Goal: Transaction & Acquisition: Purchase product/service

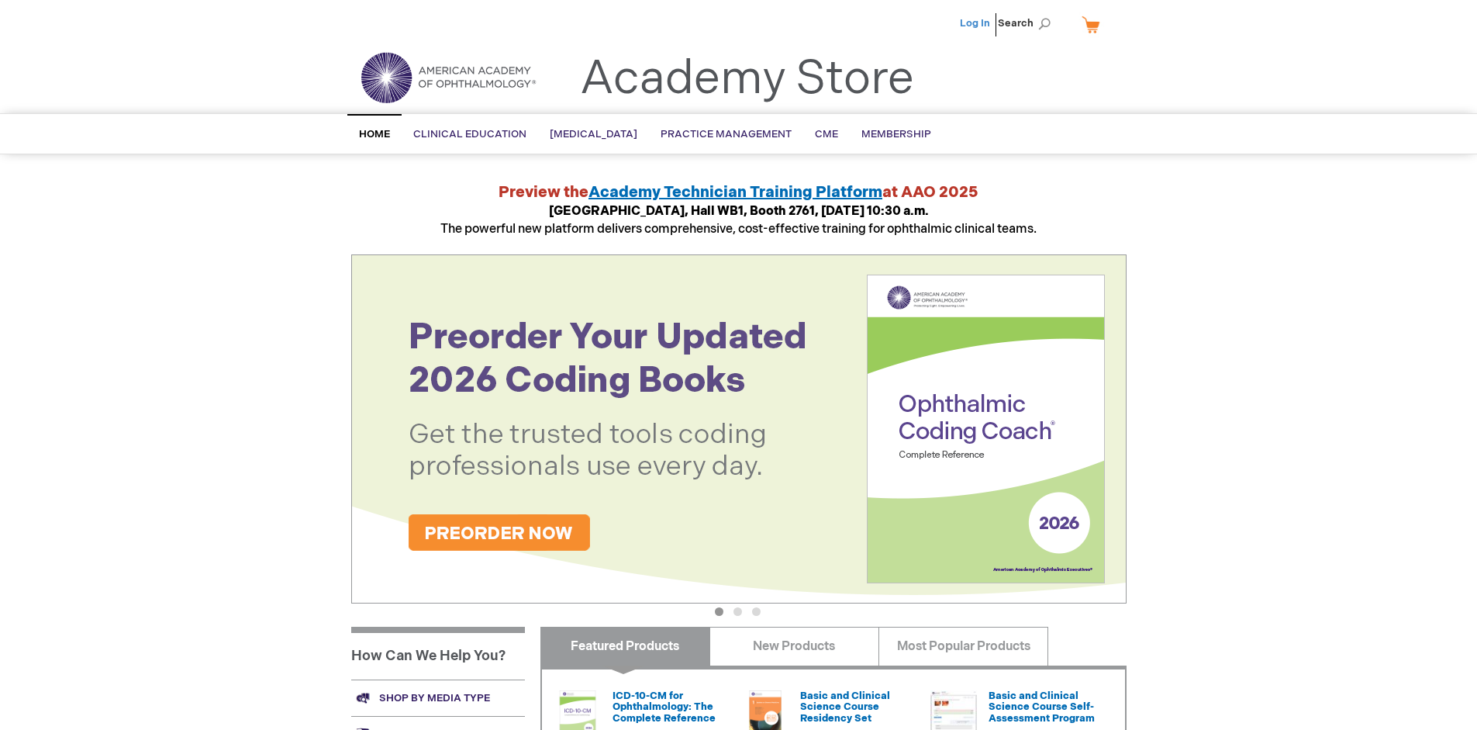
click at [976, 23] on link "Log In" at bounding box center [975, 23] width 30 height 12
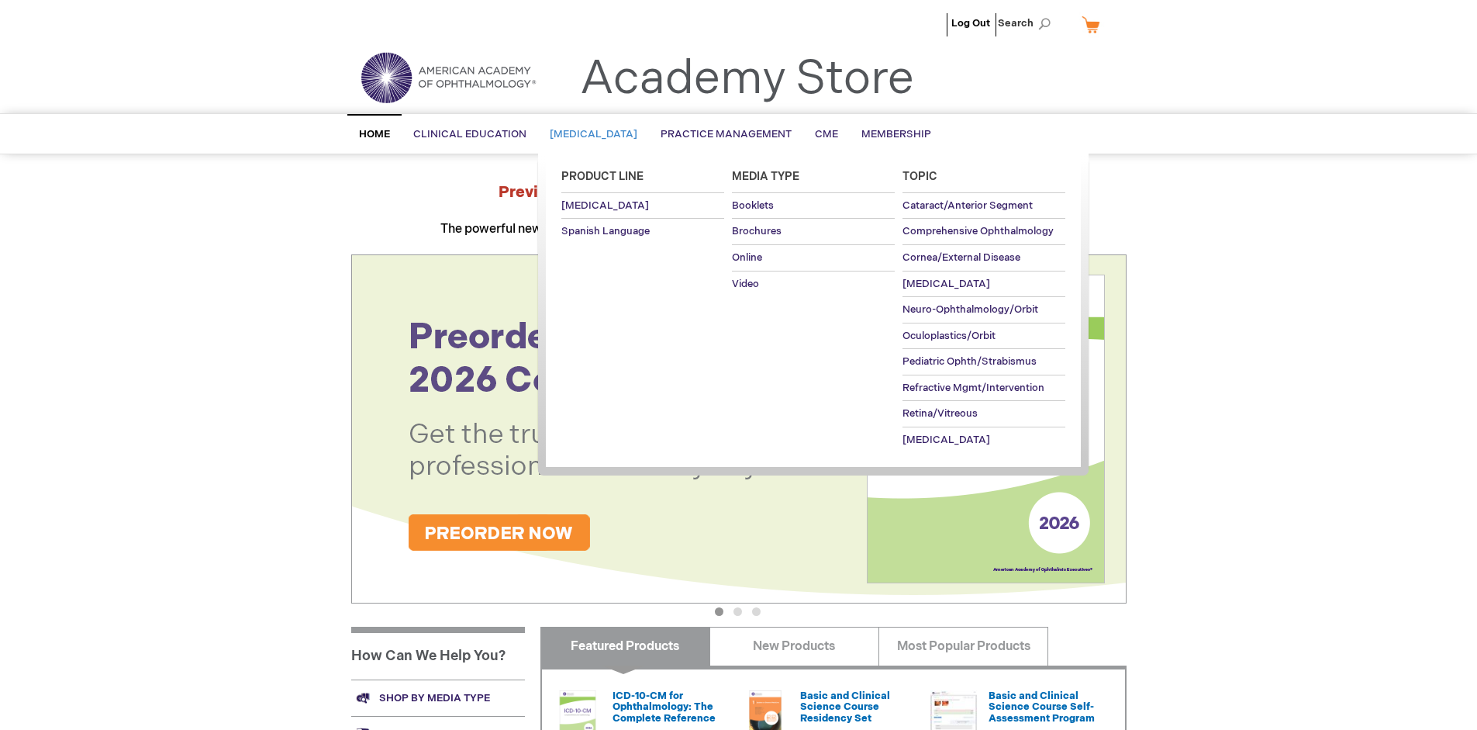
click at [599, 134] on span "Patient Education" at bounding box center [594, 134] width 88 height 12
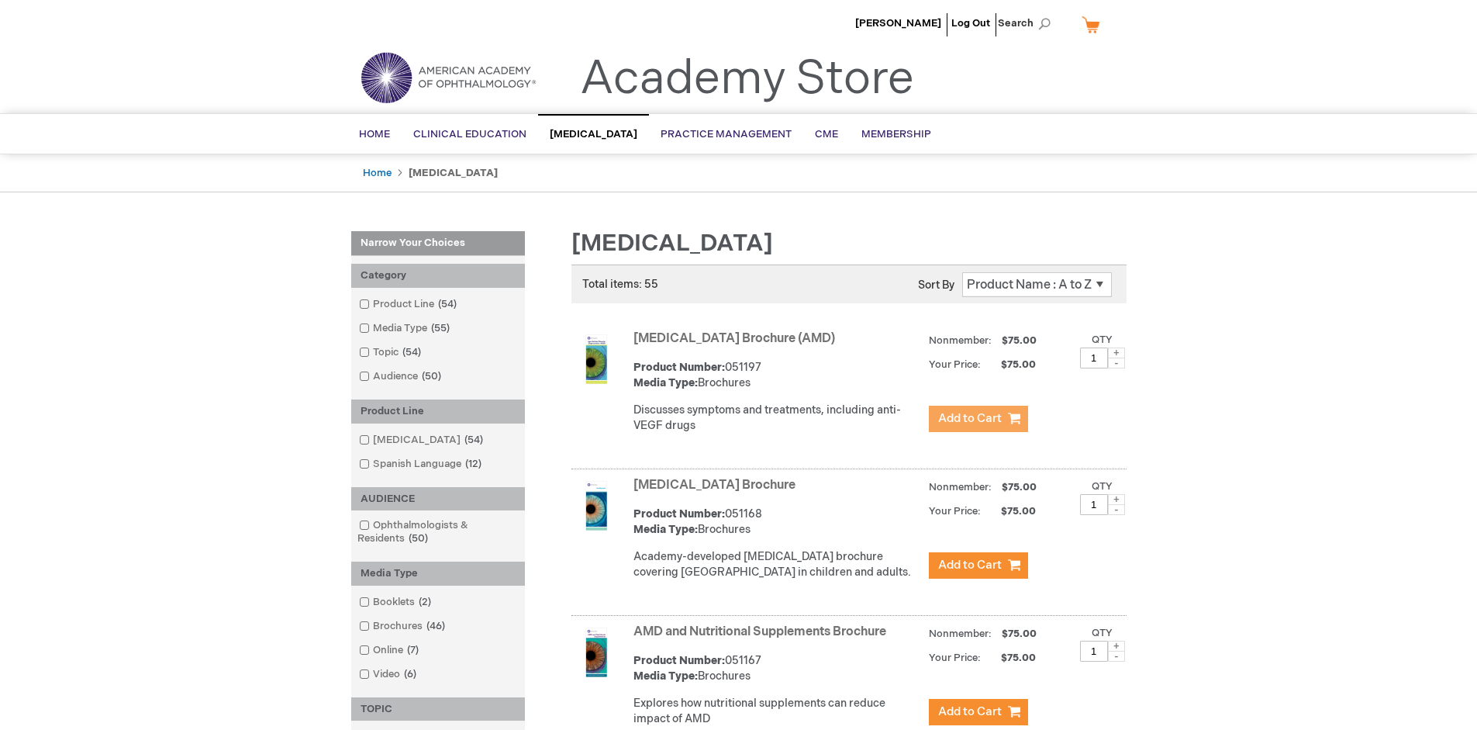
click at [978, 419] on span "Add to Cart" at bounding box center [970, 418] width 64 height 15
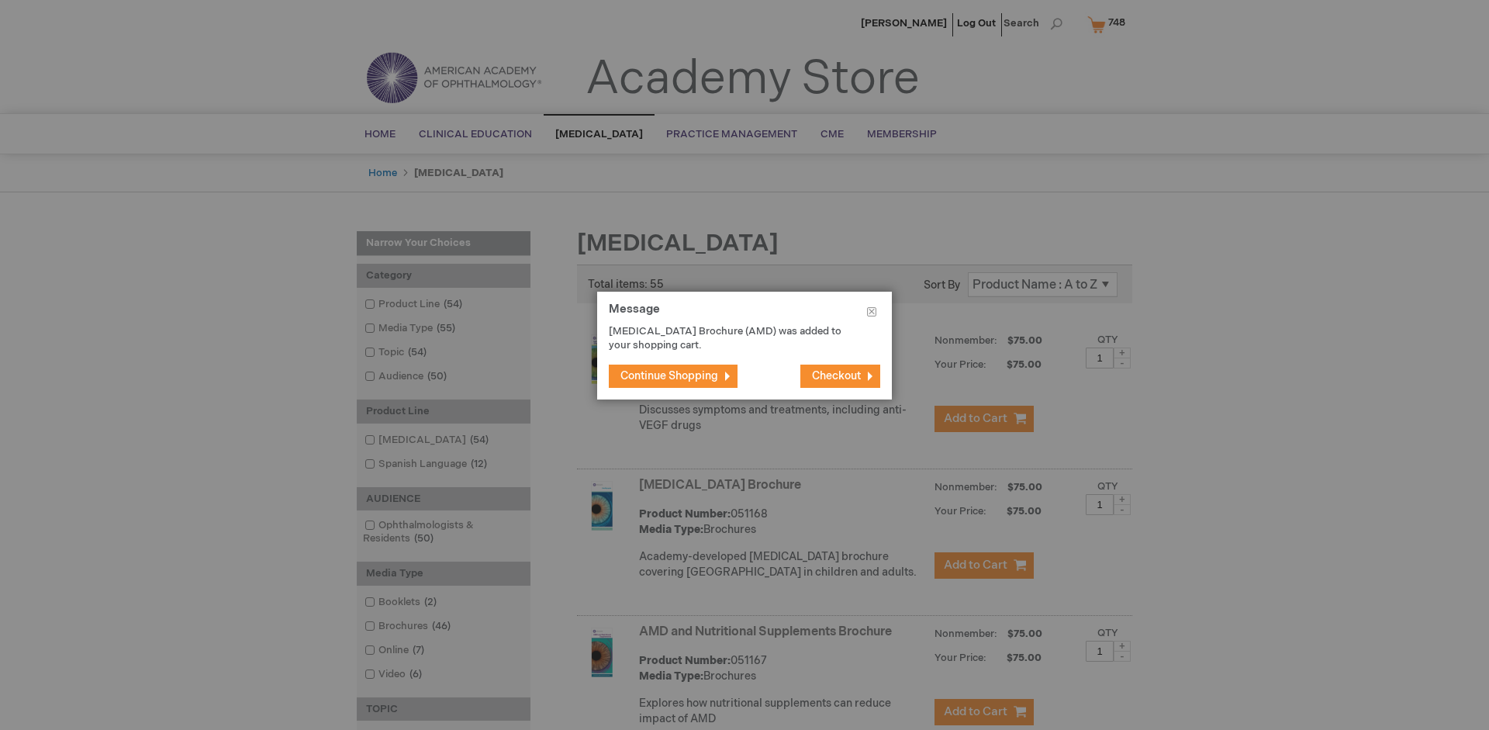
click at [669, 375] on span "Continue Shopping" at bounding box center [669, 375] width 98 height 13
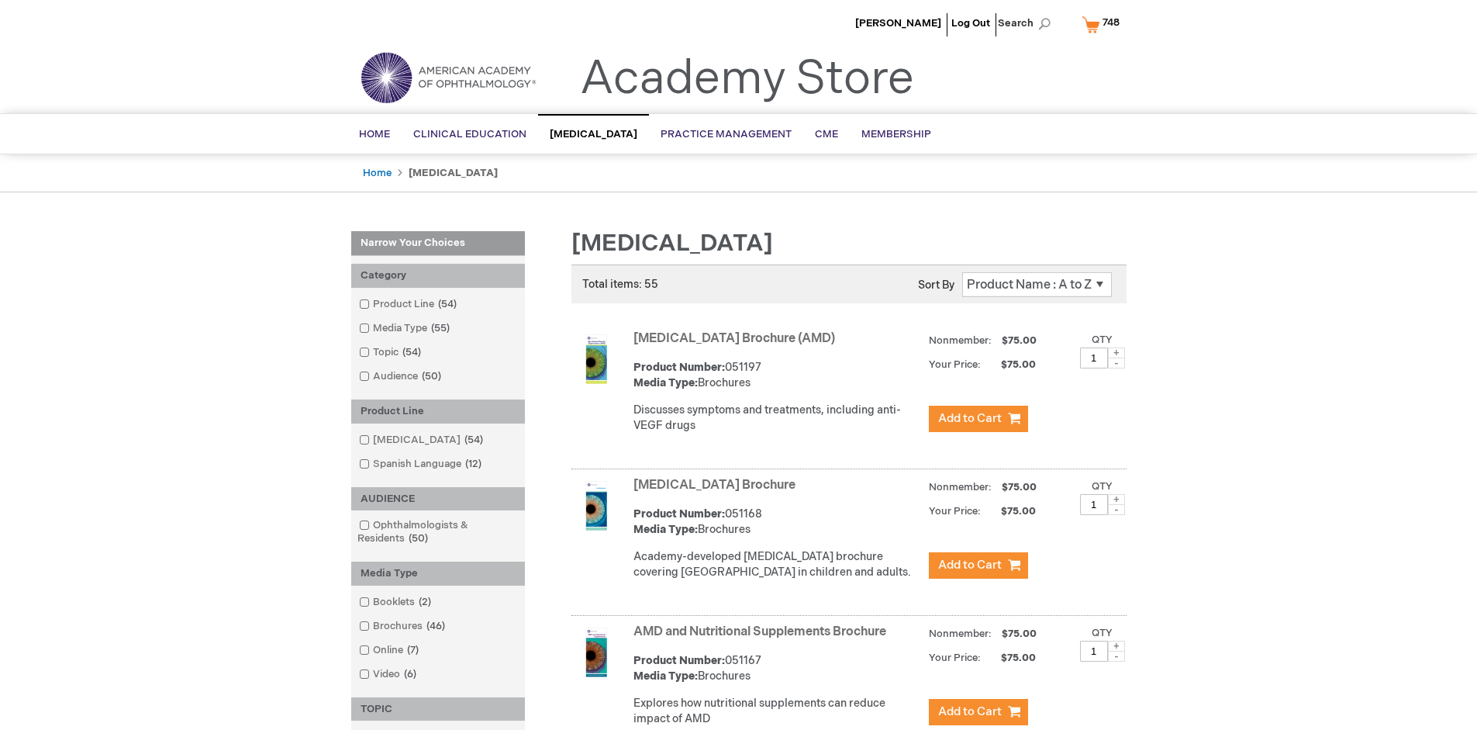
click at [763, 639] on link "AMD and Nutritional Supplements Brochure" at bounding box center [759, 631] width 253 height 15
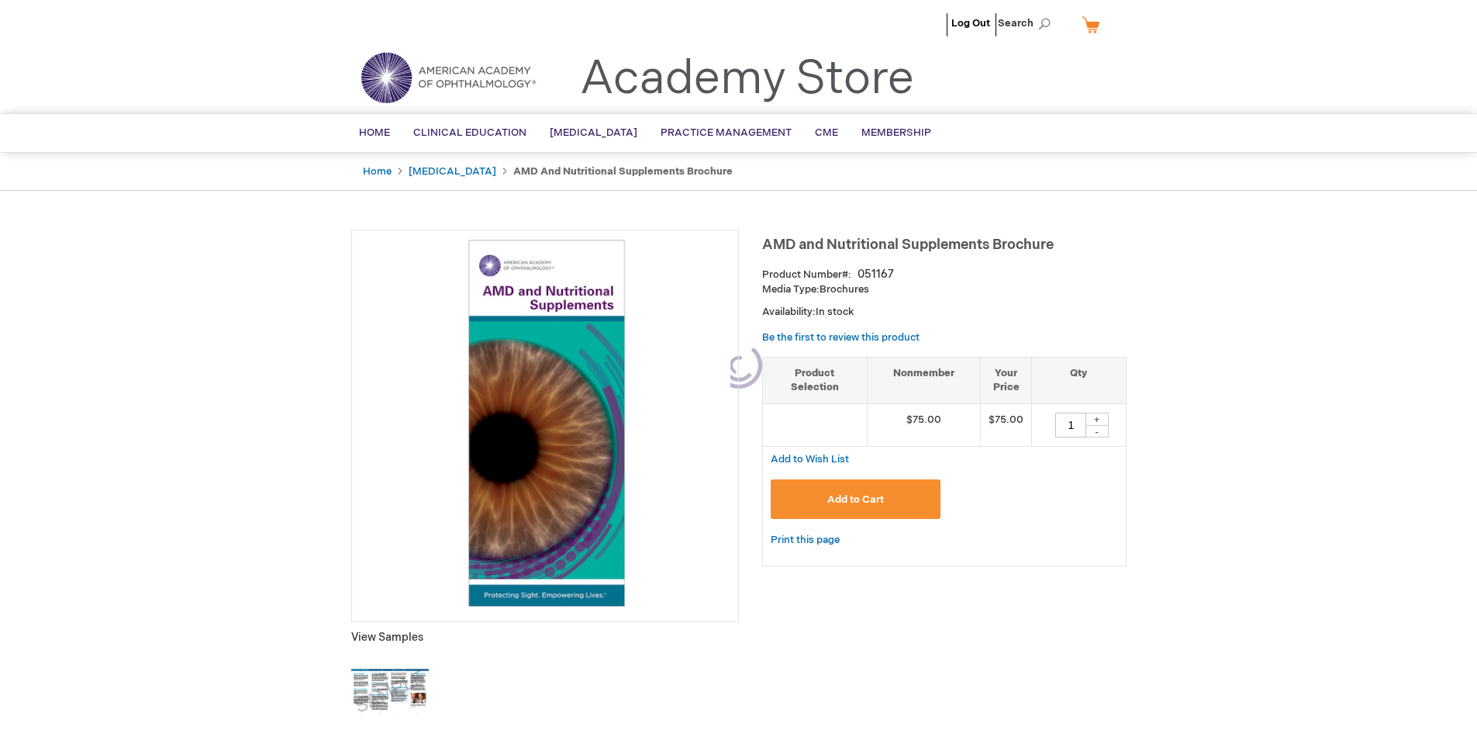
type input "1"
click at [855, 499] on span "Add to Cart" at bounding box center [855, 499] width 57 height 12
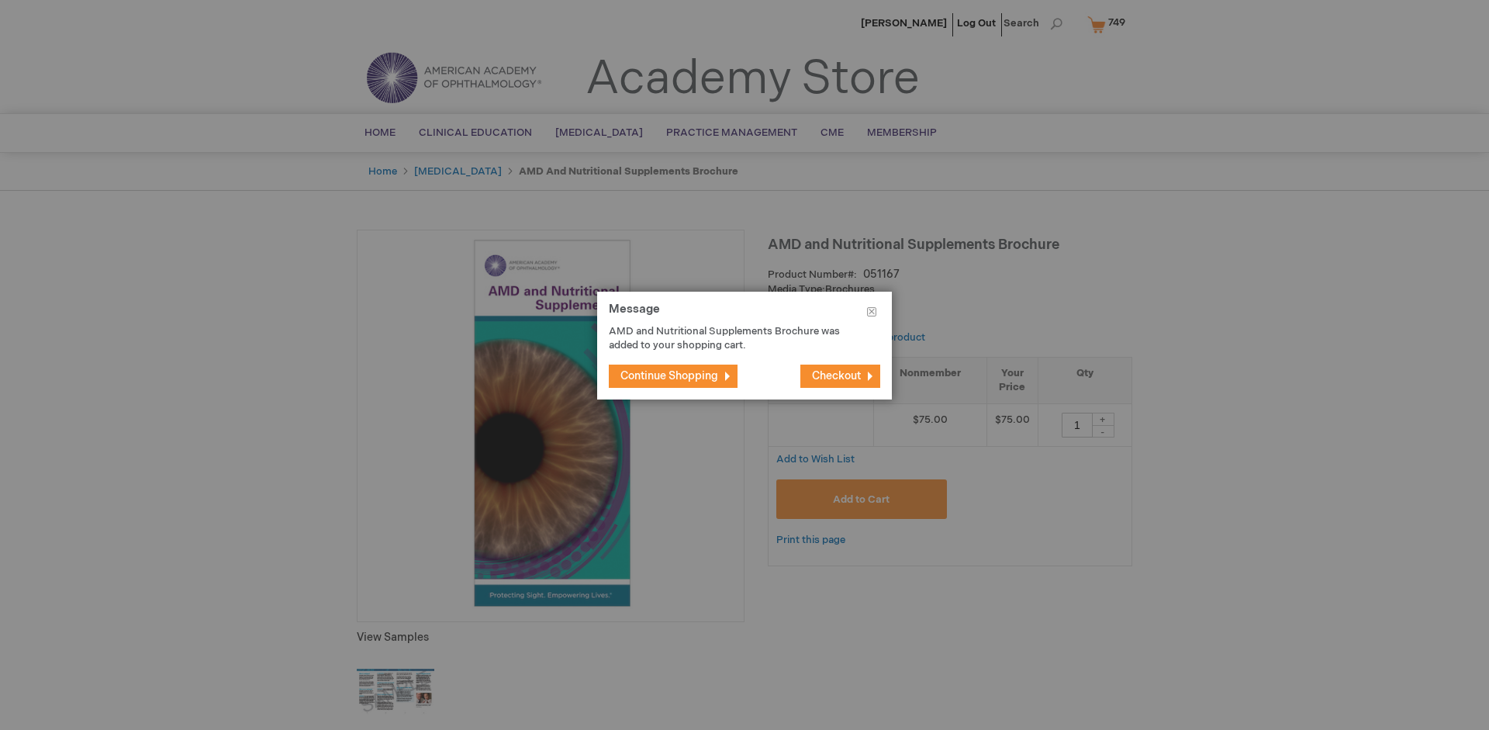
click at [669, 375] on span "Continue Shopping" at bounding box center [669, 375] width 98 height 13
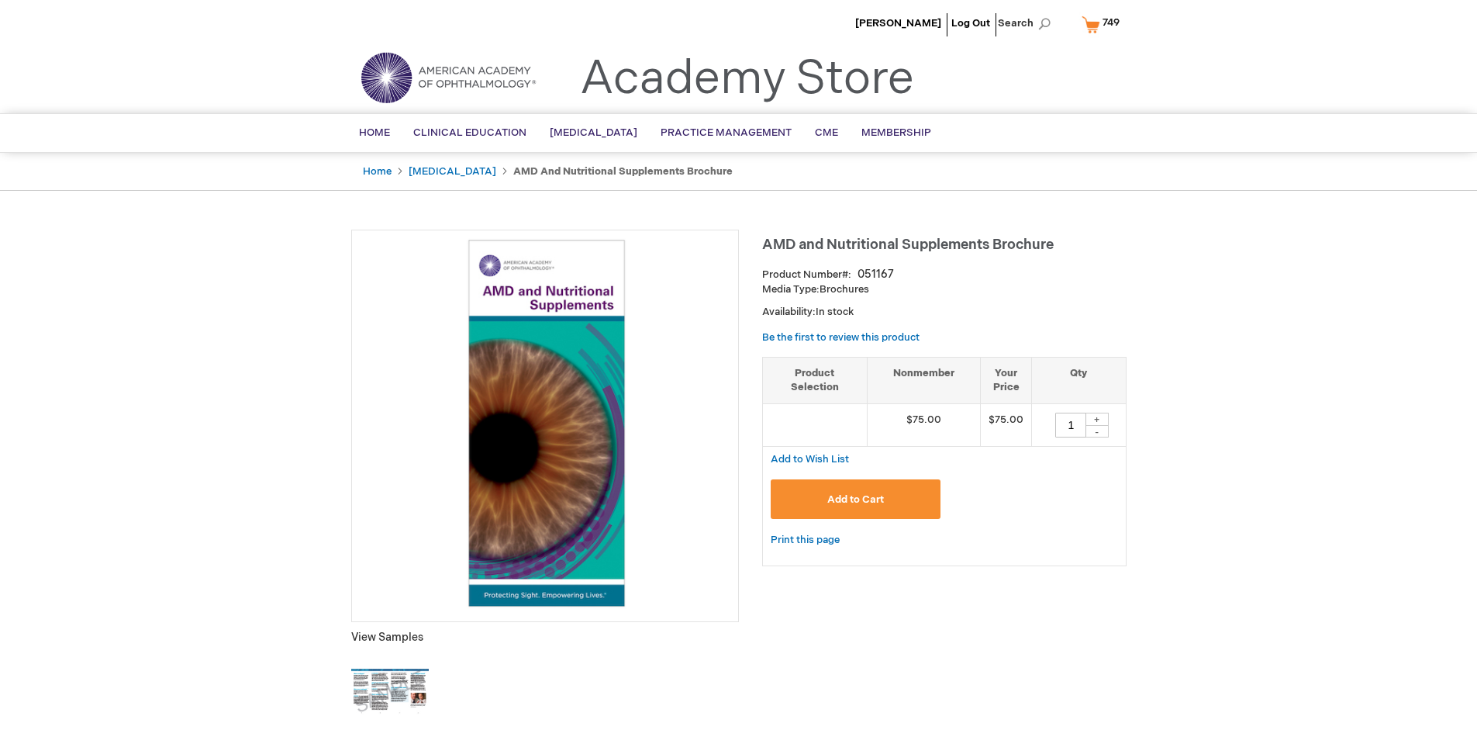
click at [1103, 24] on span "749" at bounding box center [1111, 22] width 17 height 12
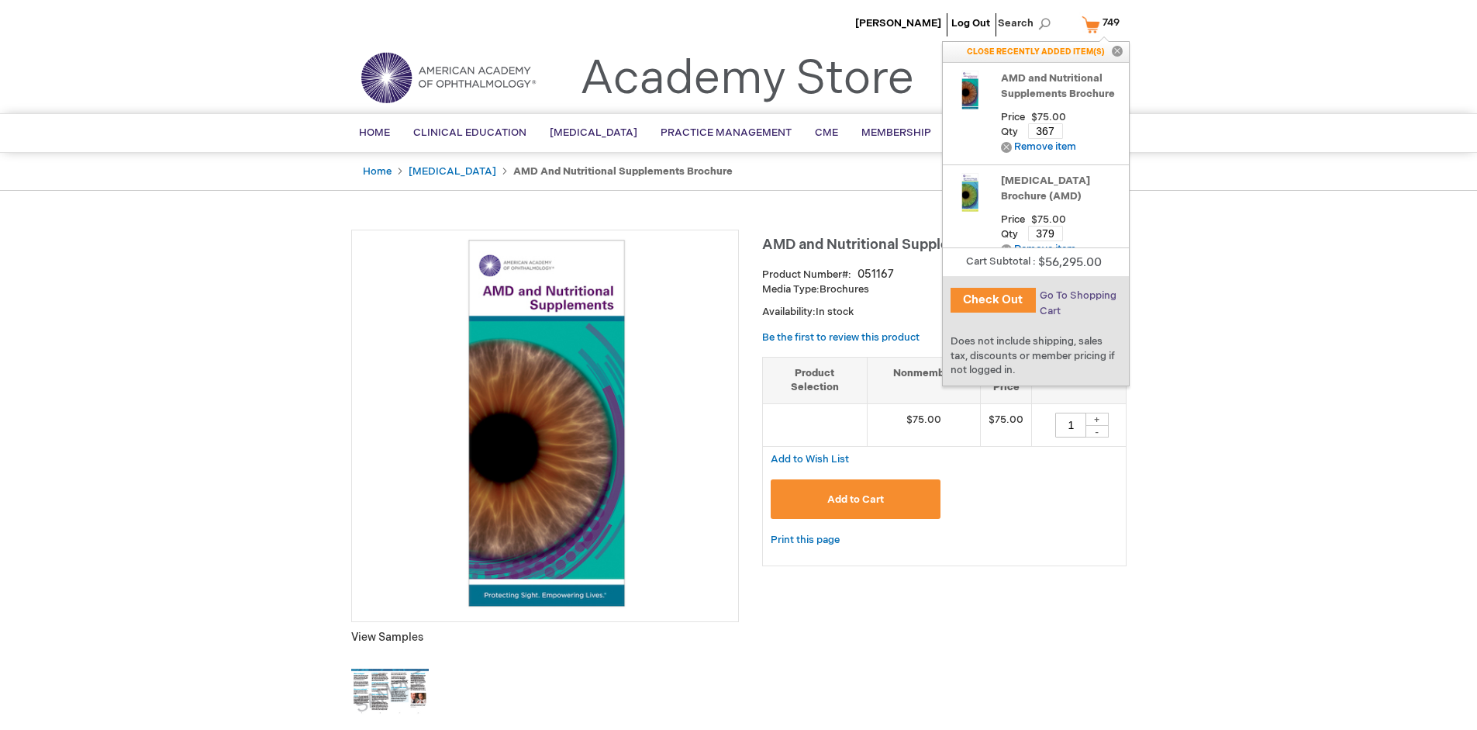
click at [1077, 295] on span "Go To Shopping Cart" at bounding box center [1078, 303] width 77 height 28
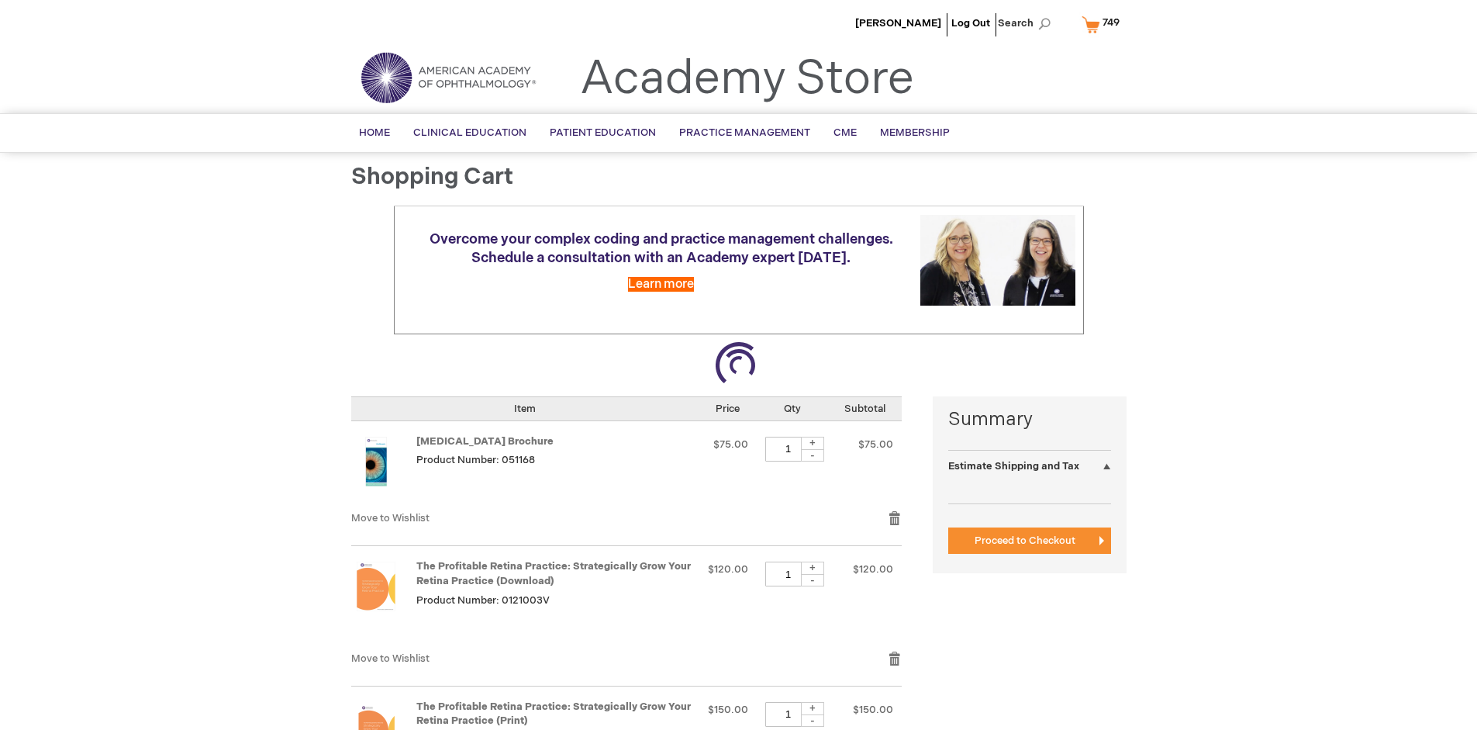
select select "US"
select select "41"
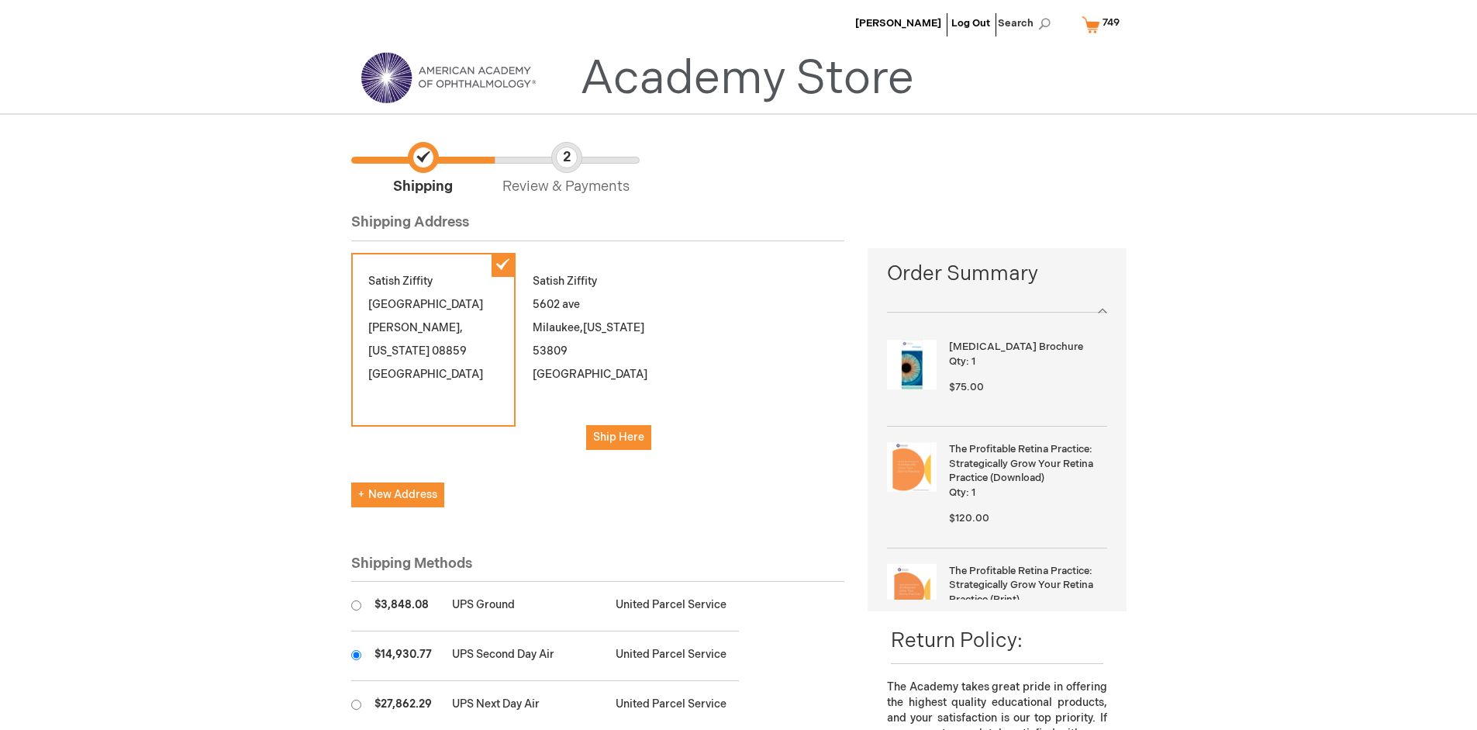
click at [356, 654] on input "radio" at bounding box center [356, 655] width 10 height 10
